Goal: Check status

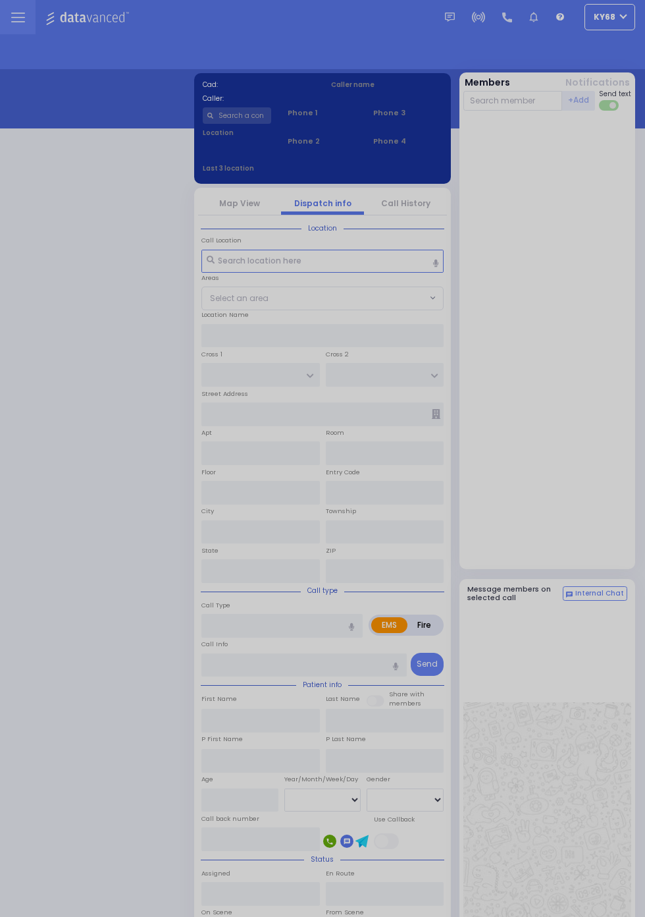
select select "12"
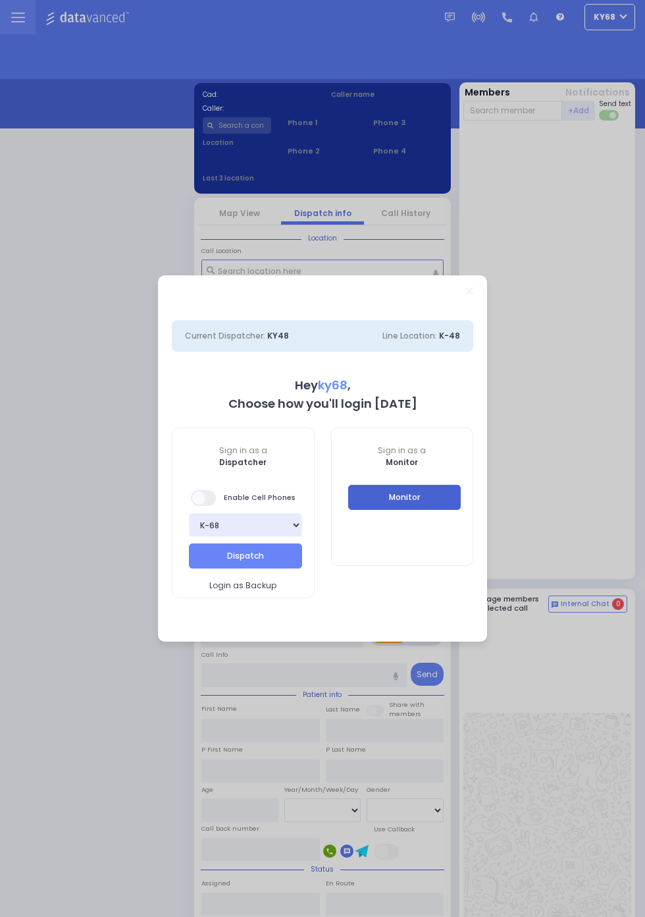
click at [410, 501] on button "Monitor" at bounding box center [404, 497] width 113 height 25
